Goal: Information Seeking & Learning: Find specific fact

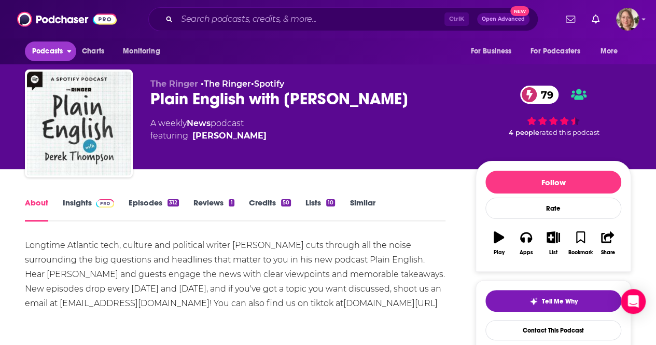
click at [66, 48] on button "Podcasts" at bounding box center [50, 51] width 51 height 20
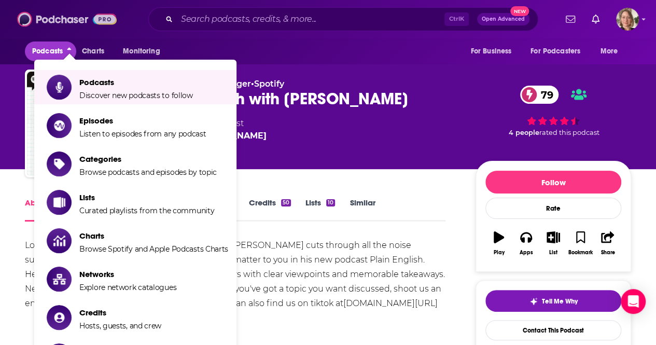
click at [56, 22] on img at bounding box center [67, 19] width 100 height 20
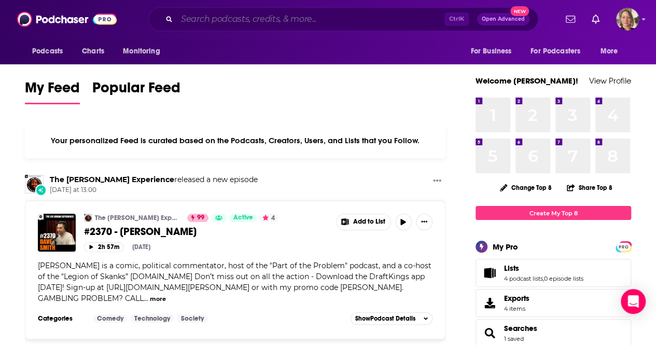
click at [203, 21] on input "Search podcasts, credits, & more..." at bounding box center [311, 19] width 268 height 17
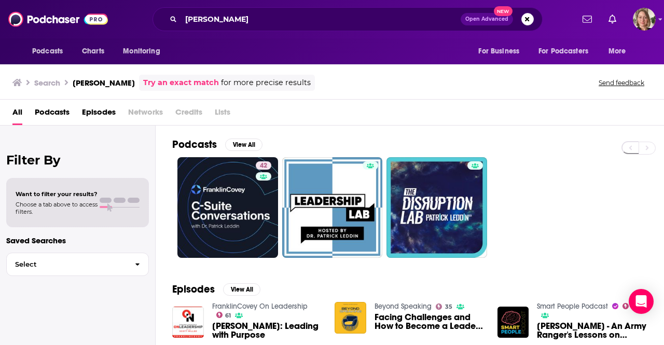
click at [185, 111] on span "Credits" at bounding box center [188, 114] width 27 height 21
click at [192, 112] on span "Credits" at bounding box center [188, 114] width 27 height 21
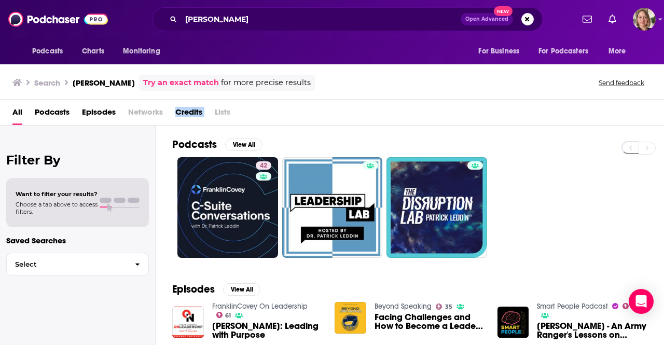
click at [192, 112] on span "Credits" at bounding box center [188, 114] width 27 height 21
click at [186, 17] on input "[PERSON_NAME]" at bounding box center [320, 19] width 279 height 17
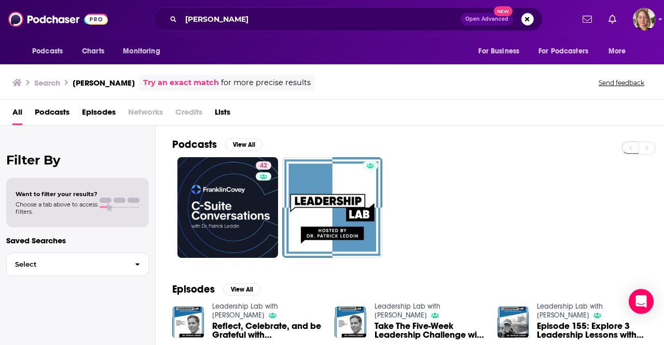
click at [184, 111] on span "Credits" at bounding box center [188, 114] width 27 height 21
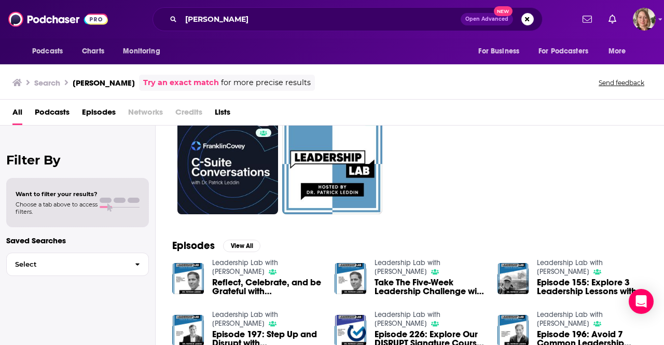
scroll to position [27, 0]
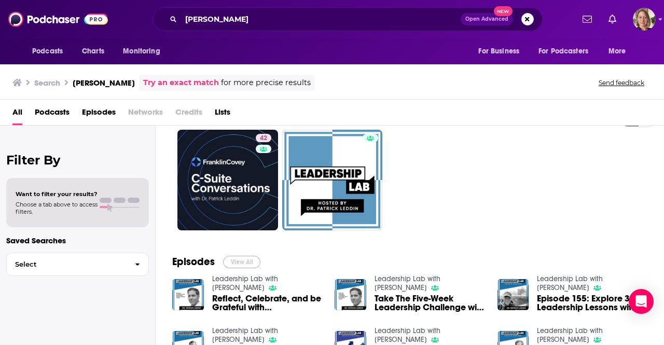
click at [254, 261] on button "View All" at bounding box center [241, 262] width 37 height 12
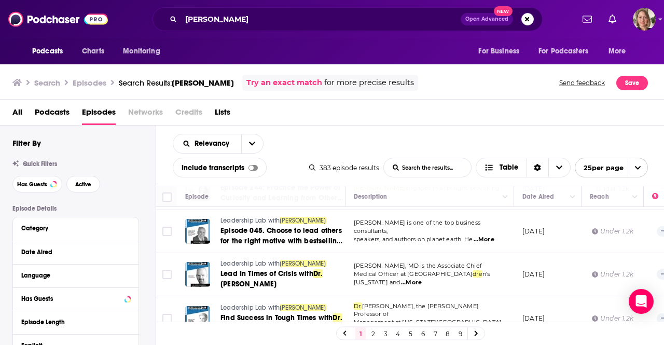
scroll to position [963, 0]
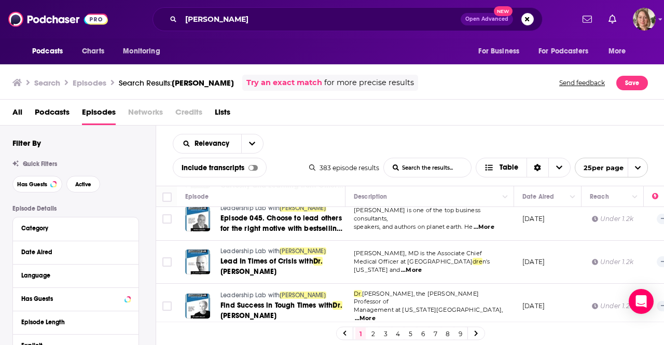
drag, startPoint x: 411, startPoint y: 337, endPoint x: 550, endPoint y: 87, distance: 286.8
click at [411, 337] on link "5" at bounding box center [410, 333] width 10 height 12
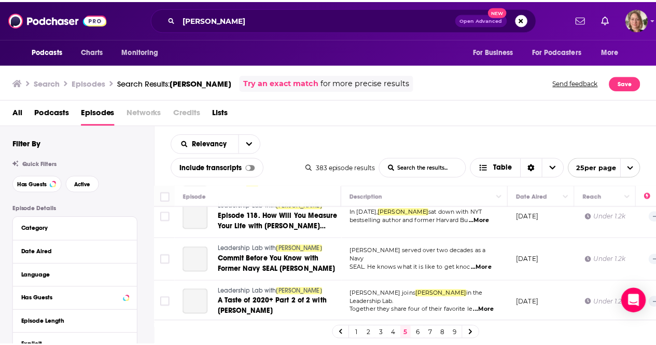
scroll to position [518, 0]
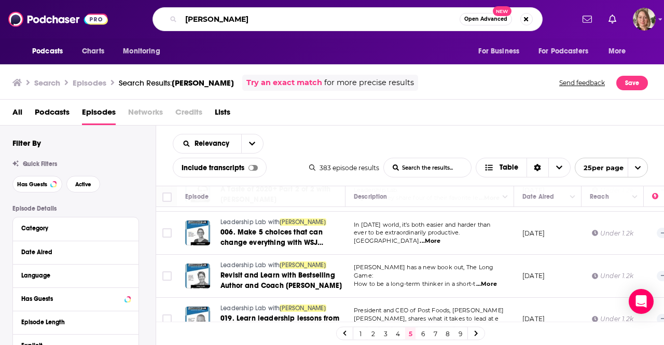
click at [327, 18] on input "[PERSON_NAME]" at bounding box center [320, 19] width 278 height 17
type input "open book"
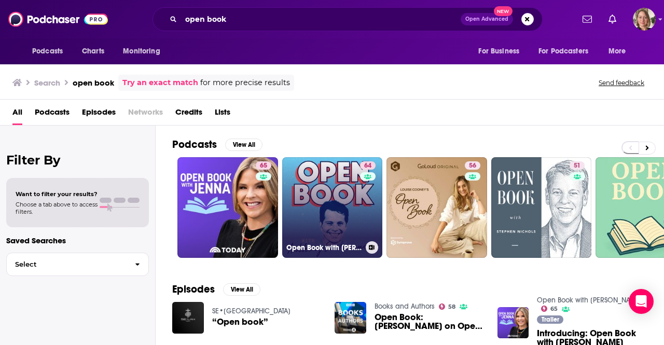
click at [336, 201] on link "64 Open Book with [PERSON_NAME]" at bounding box center [332, 207] width 101 height 101
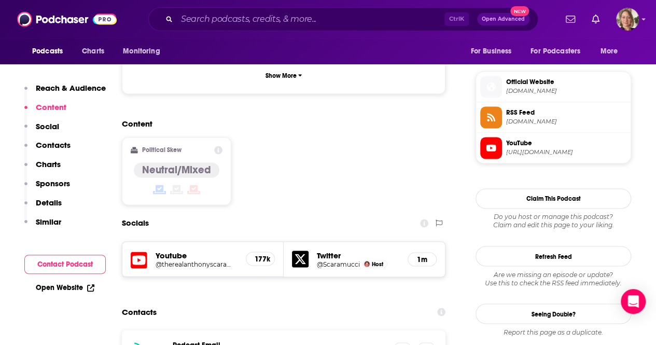
scroll to position [467, 0]
